Goal: Task Accomplishment & Management: Use online tool/utility

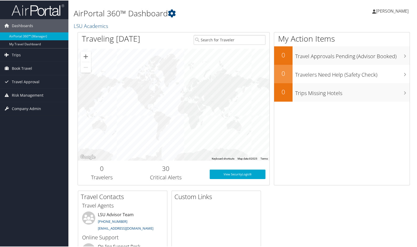
click at [383, 10] on span "[PERSON_NAME]" at bounding box center [392, 11] width 33 height 6
click at [27, 81] on span "Travel Approval" at bounding box center [26, 81] width 28 height 13
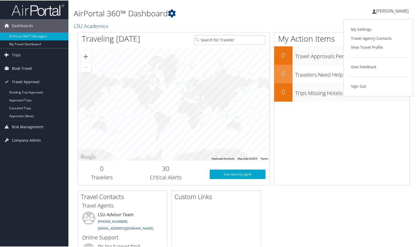
click at [379, 112] on div "My Action Items 0 Travel Approvals Pending (Advisor Booked) 0 Travelers Need He…" at bounding box center [342, 108] width 136 height 153
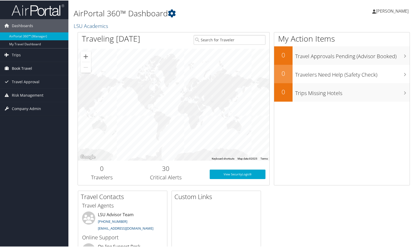
click at [24, 68] on span "Book Travel" at bounding box center [22, 67] width 20 height 13
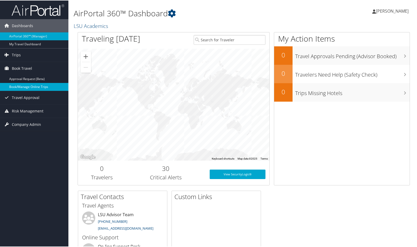
click at [29, 85] on link "Book/Manage Online Trips" at bounding box center [34, 86] width 68 height 8
